Goal: Task Accomplishment & Management: Manage account settings

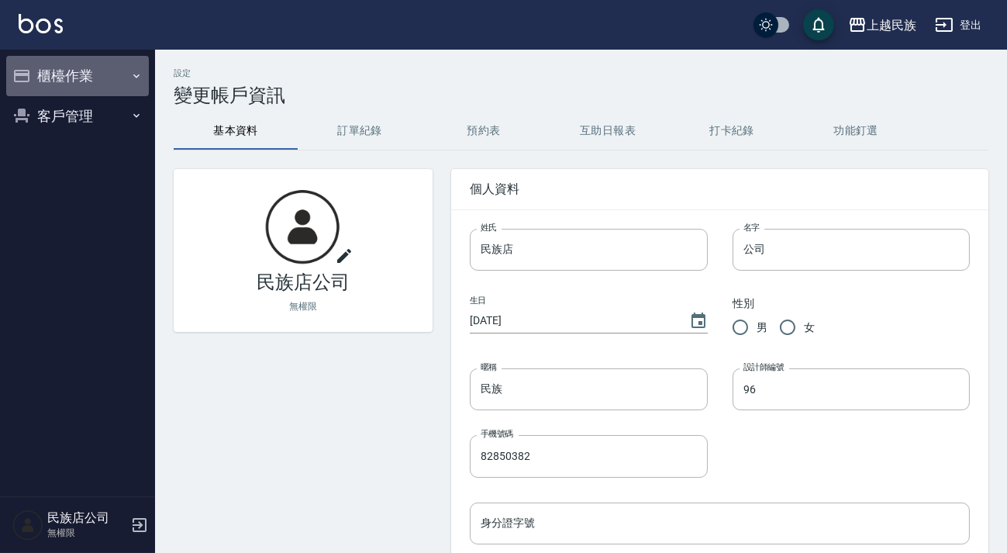
click at [124, 71] on button "櫃檯作業" at bounding box center [77, 76] width 143 height 40
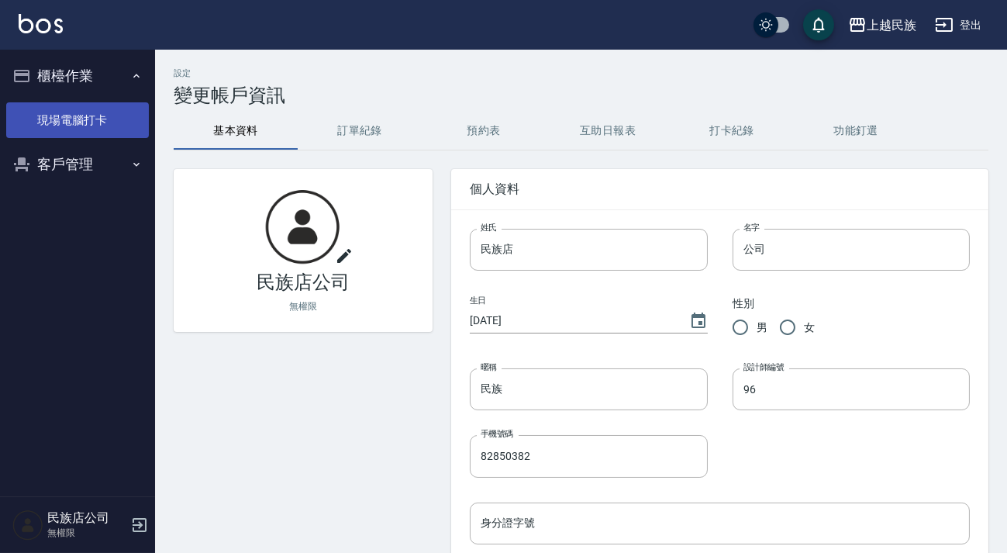
click at [121, 119] on link "現場電腦打卡" at bounding box center [77, 120] width 143 height 36
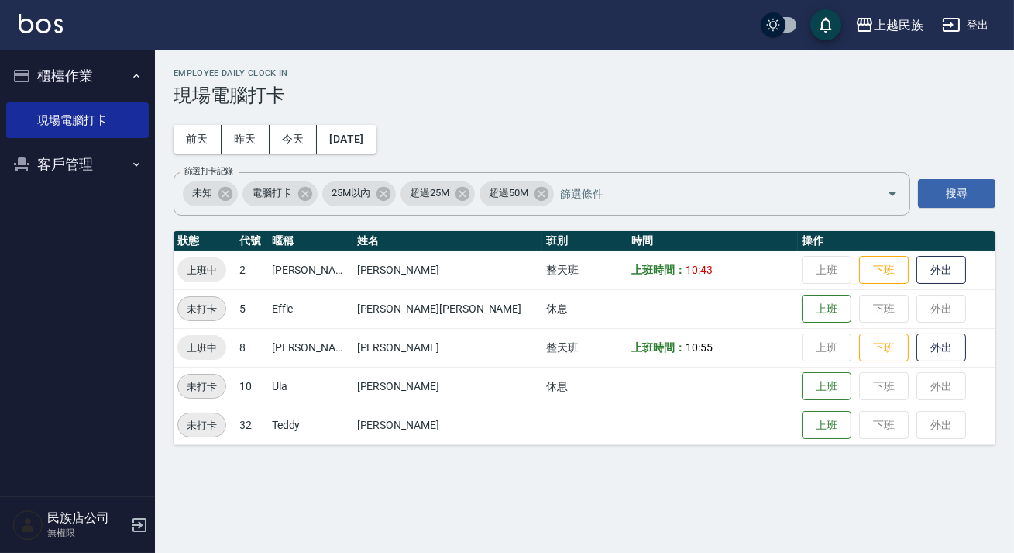
drag, startPoint x: 117, startPoint y: 170, endPoint x: 128, endPoint y: 164, distance: 12.5
click at [117, 171] on button "客戶管理" at bounding box center [77, 164] width 143 height 40
click at [119, 198] on link "客戶列表" at bounding box center [77, 208] width 143 height 36
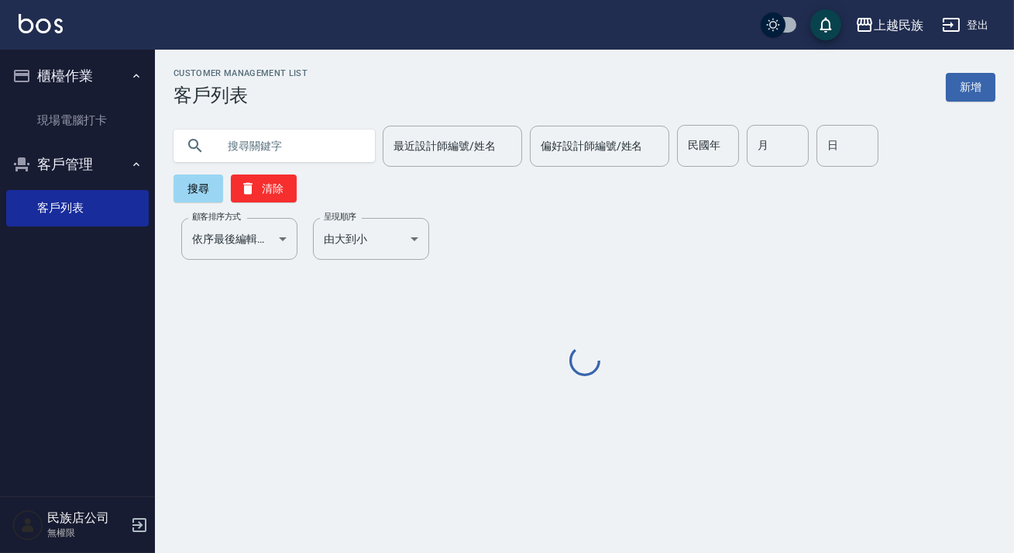
click at [274, 150] on input "text" at bounding box center [290, 146] width 146 height 42
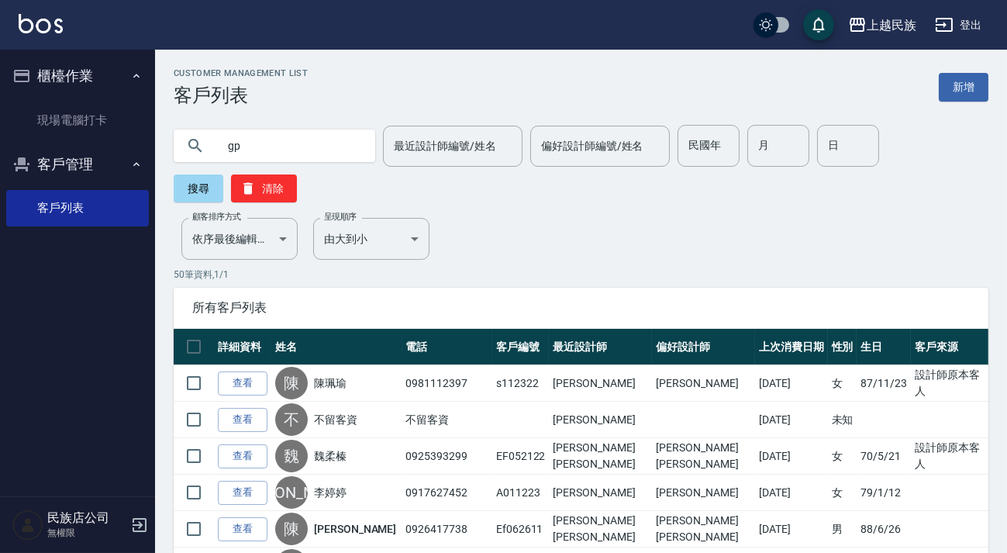
type input "g"
type input "沈"
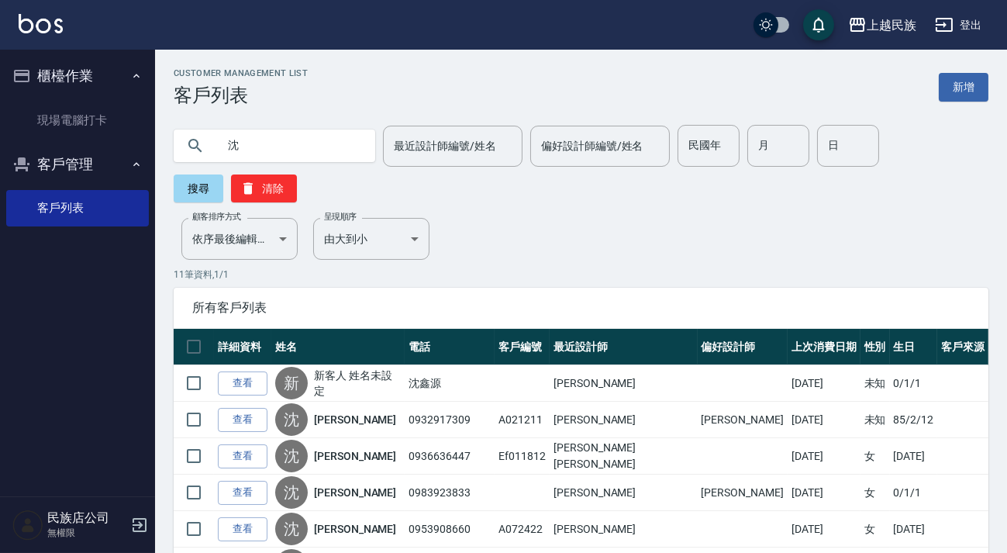
click at [356, 419] on link "[PERSON_NAME]" at bounding box center [355, 420] width 82 height 16
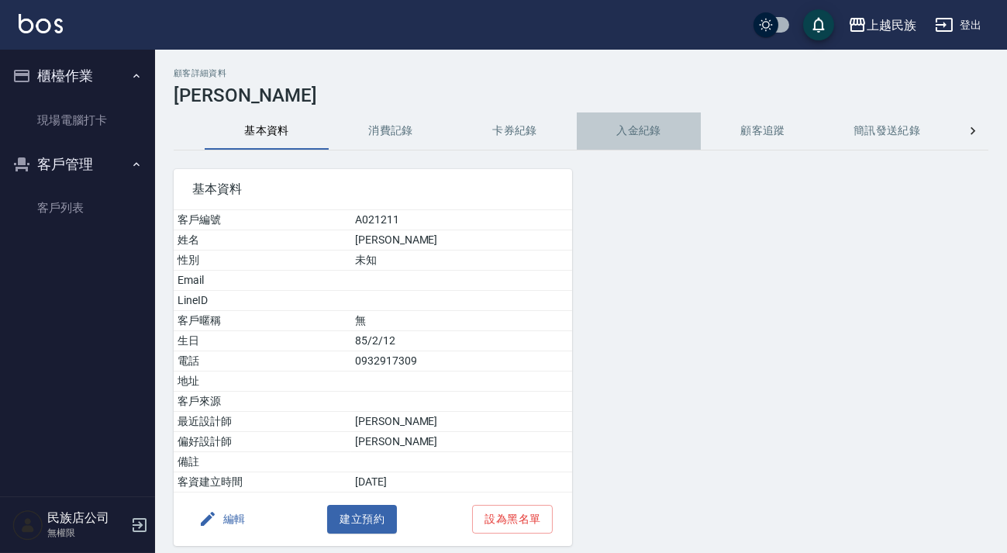
click at [641, 123] on button "入金紀錄" at bounding box center [639, 130] width 124 height 37
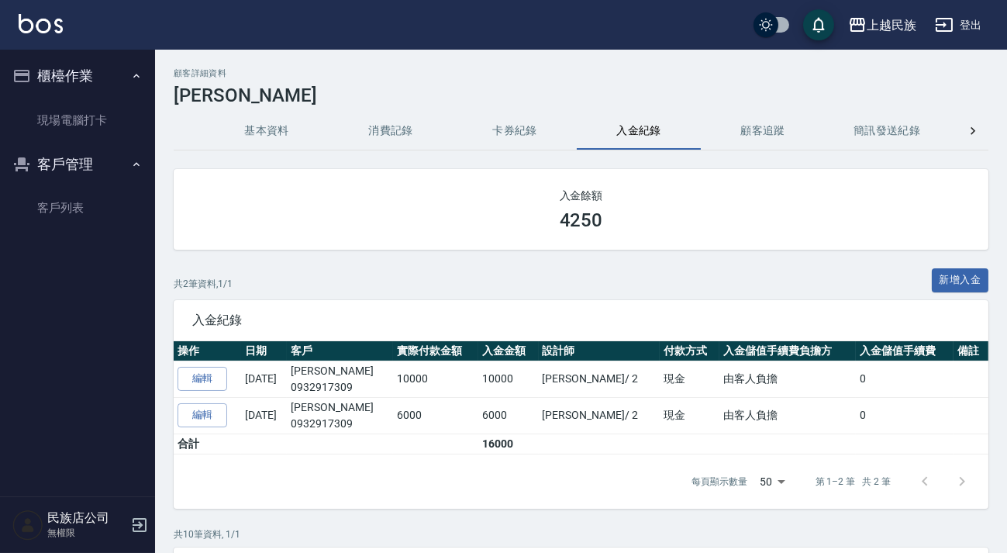
click at [50, 22] on img at bounding box center [41, 23] width 44 height 19
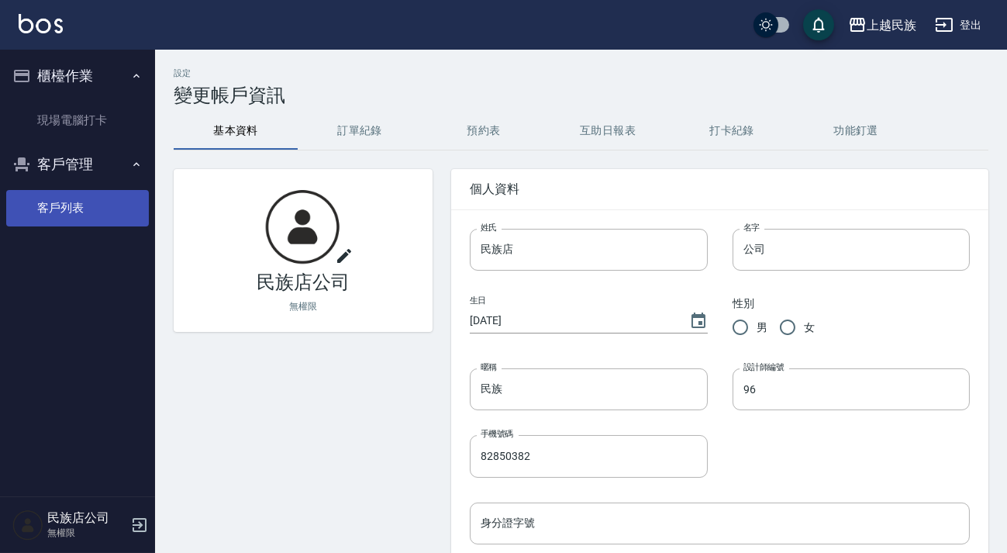
click at [119, 225] on link "客戶列表" at bounding box center [77, 208] width 143 height 36
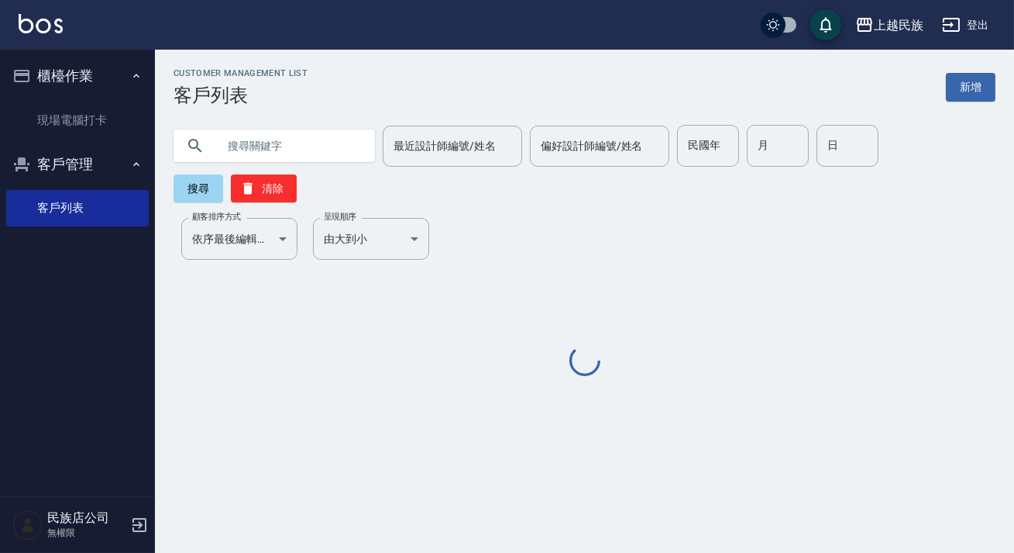
click at [217, 153] on input "text" at bounding box center [290, 146] width 146 height 42
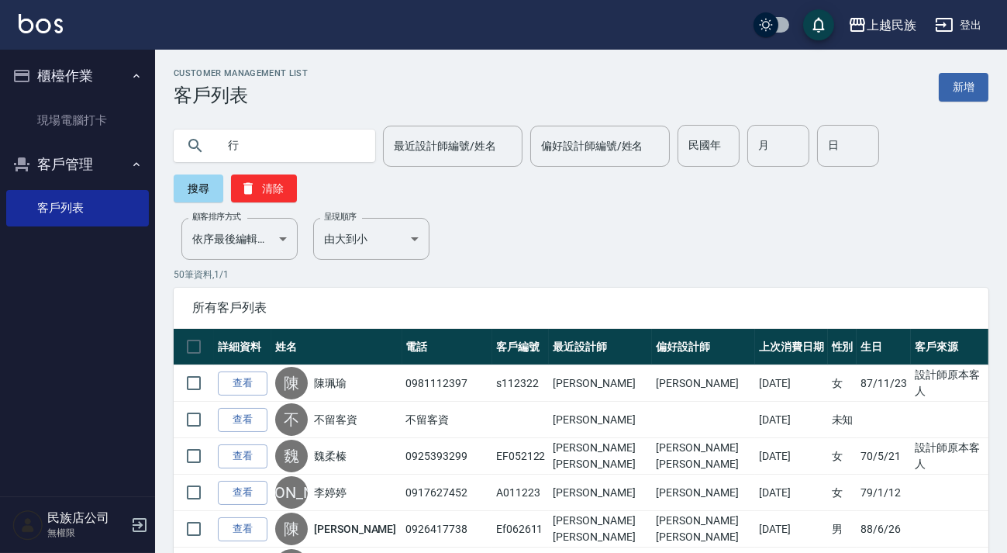
type input "行"
click at [326, 141] on input "行" at bounding box center [290, 146] width 146 height 42
type input "[PERSON_NAME]"
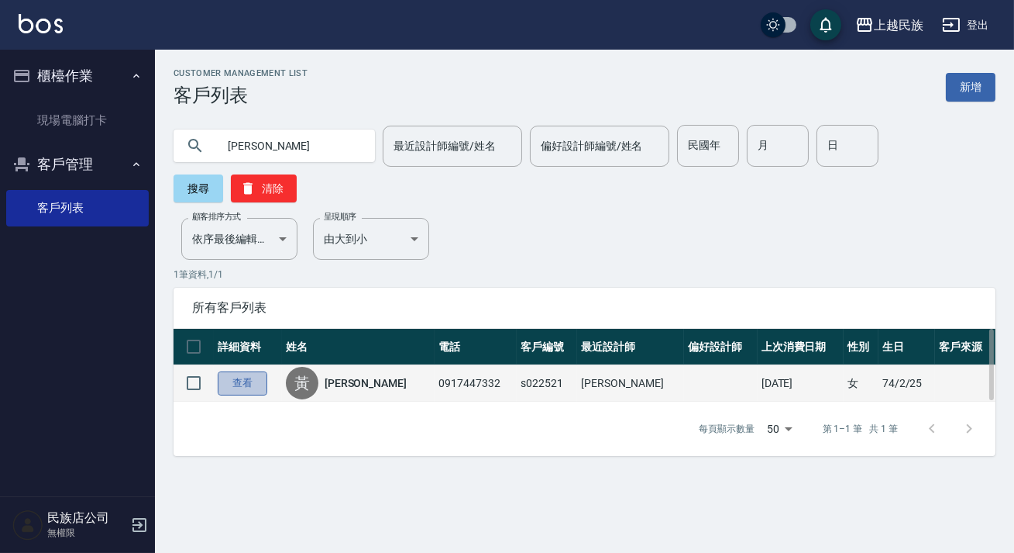
click at [239, 384] on link "查看" at bounding box center [243, 383] width 50 height 24
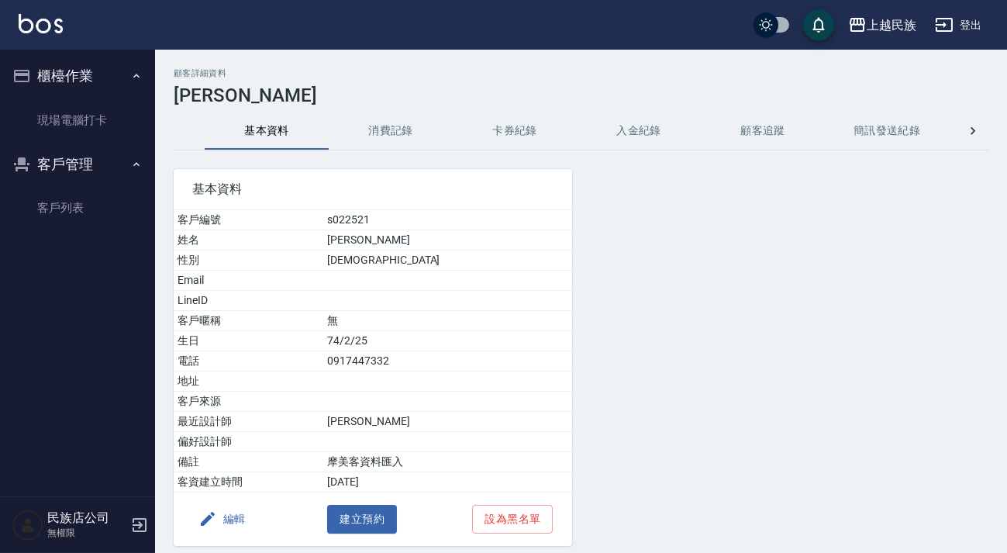
click at [391, 110] on div "顧客詳細資料 [PERSON_NAME] 基本資料 消費記錄 卡券紀錄 入金紀錄 顧客追蹤 簡訊發送紀錄 抽獎券紀錄 基本資料 客戶編號 s022521 姓名…" at bounding box center [581, 330] width 852 height 524
click at [577, 135] on button "入金紀錄" at bounding box center [639, 130] width 124 height 37
